Goal: Book appointment/travel/reservation

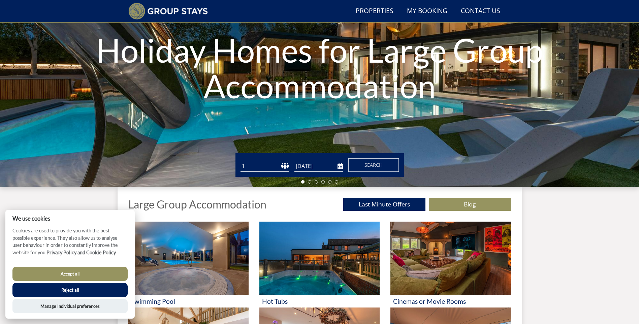
scroll to position [119, 0]
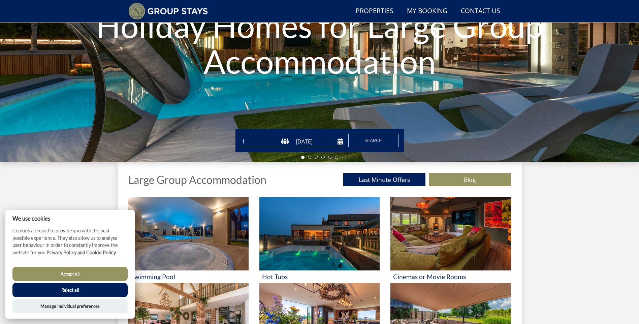
click at [276, 140] on select "1 2 3 4 5 6 7 8 9 10 11 12 13 14 15 16 17 18 19 20 21 22 23 24 25 26 27 28 29 3…" at bounding box center [264, 141] width 48 height 11
select select "23"
click at [240, 136] on select "1 2 3 4 5 6 7 8 9 10 11 12 13 14 15 16 17 18 19 20 21 22 23 24 25 26 27 28 29 3…" at bounding box center [264, 141] width 48 height 11
click at [340, 142] on input "[DATE]" at bounding box center [318, 141] width 48 height 11
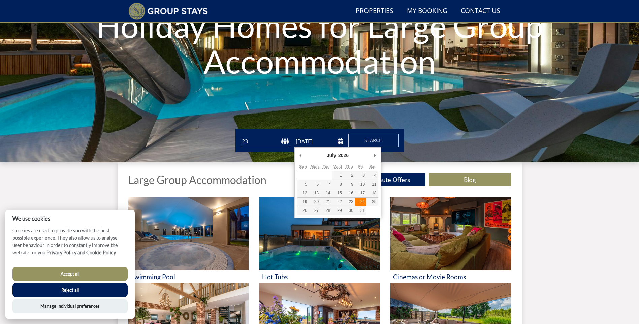
type input "[DATE]"
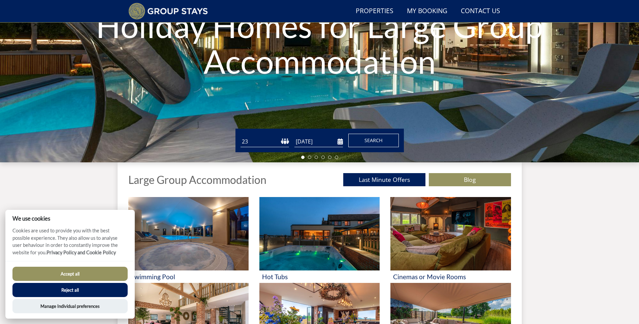
click at [371, 141] on span "Search" at bounding box center [373, 140] width 18 height 6
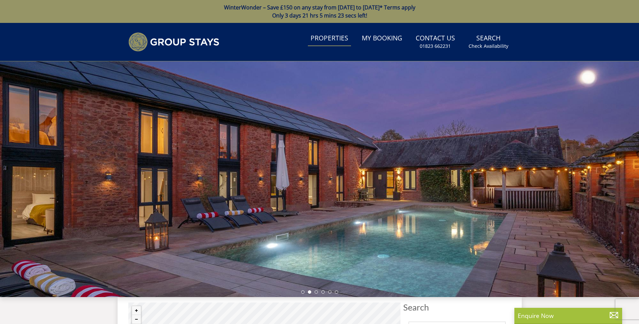
click at [333, 37] on link "Properties" at bounding box center [329, 38] width 43 height 15
